Goal: Information Seeking & Learning: Learn about a topic

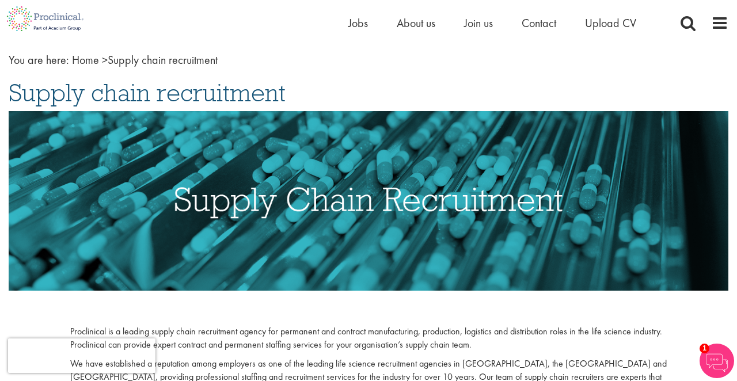
scroll to position [56, 0]
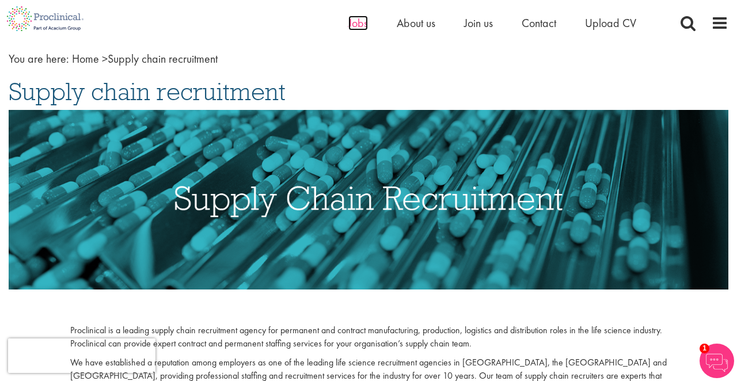
click at [359, 22] on span "Jobs" at bounding box center [359, 23] width 20 height 15
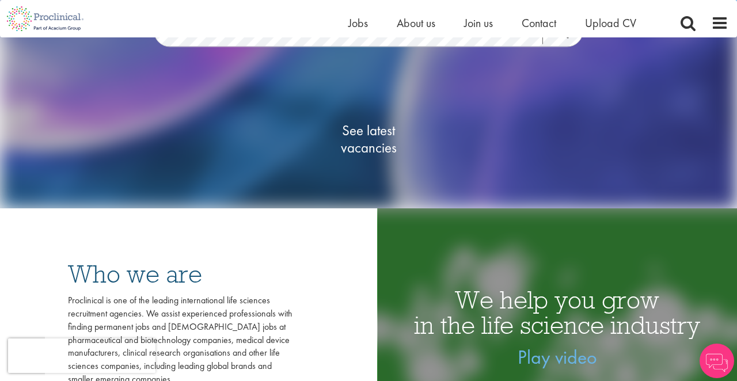
scroll to position [156, 0]
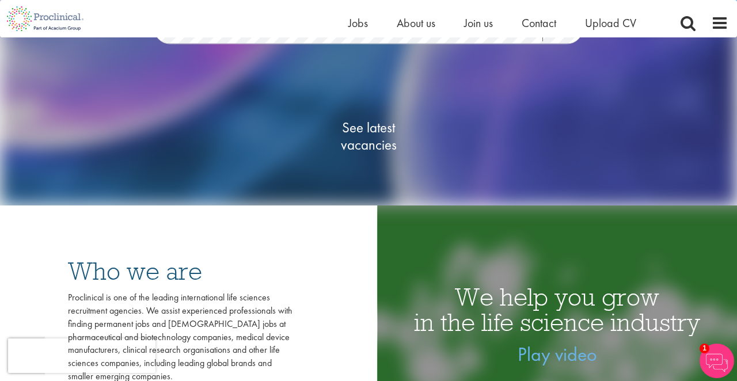
click at [371, 127] on span "See latest vacancies" at bounding box center [368, 136] width 115 height 35
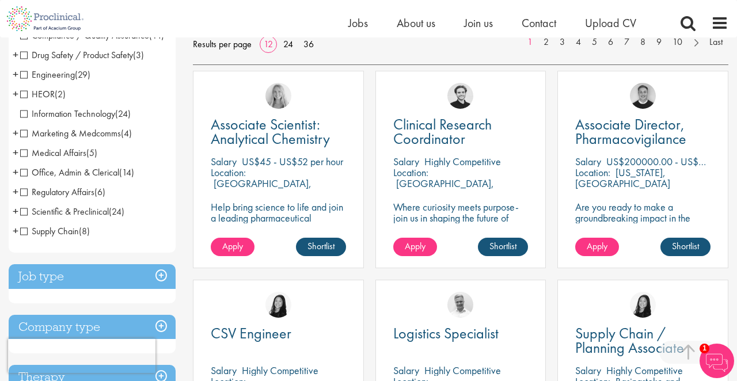
scroll to position [195, 0]
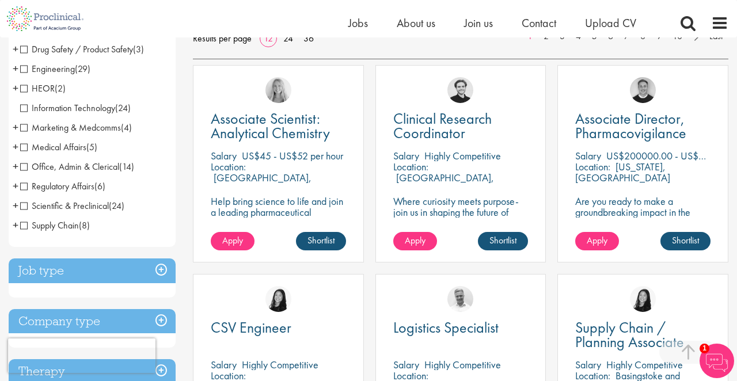
click at [24, 232] on span "Supply Chain" at bounding box center [49, 225] width 59 height 12
click at [14, 234] on span "+" at bounding box center [16, 225] width 6 height 17
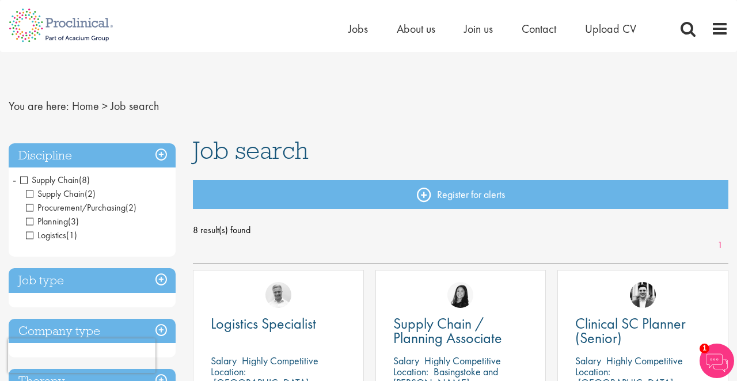
click at [33, 235] on span "Logistics" at bounding box center [46, 235] width 40 height 12
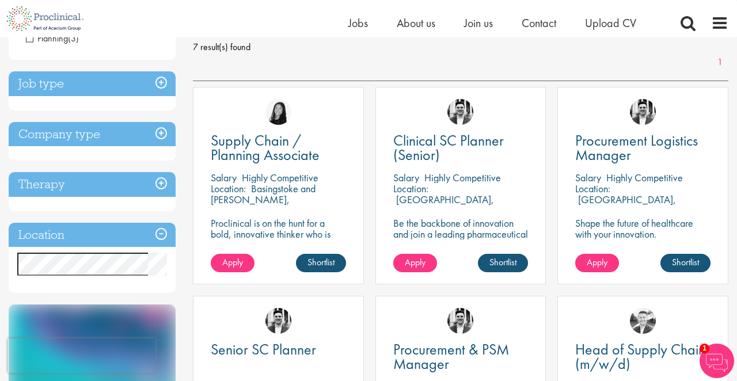
scroll to position [167, 0]
